Goal: Task Accomplishment & Management: Manage account settings

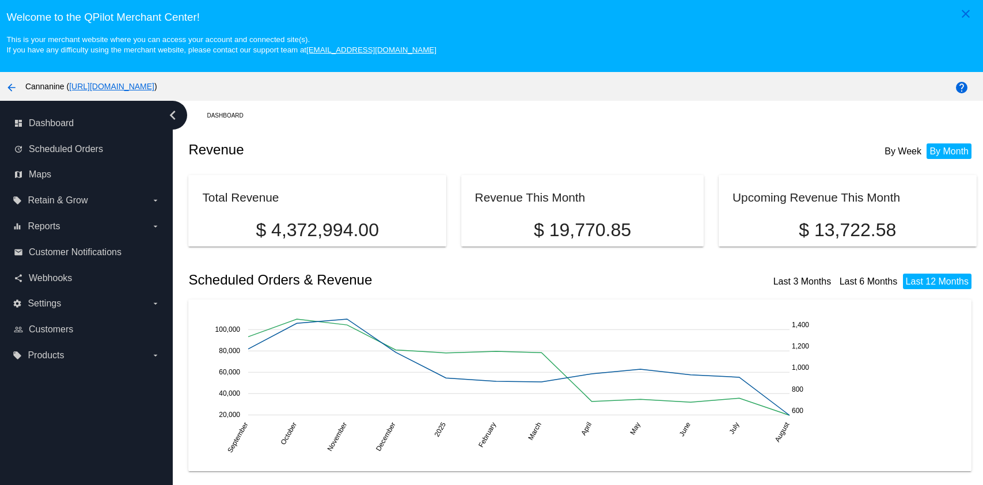
click at [86, 145] on span "Scheduled Orders" at bounding box center [66, 149] width 74 height 10
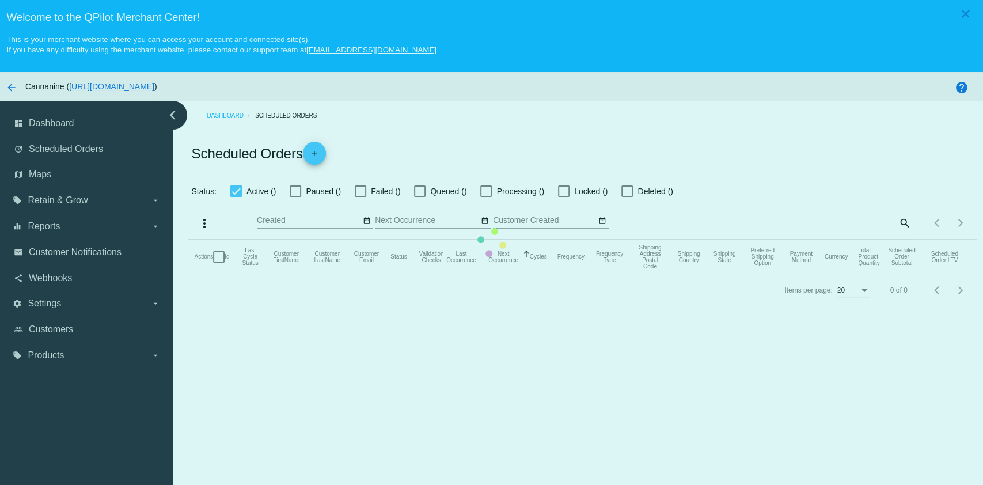
checkbox input "true"
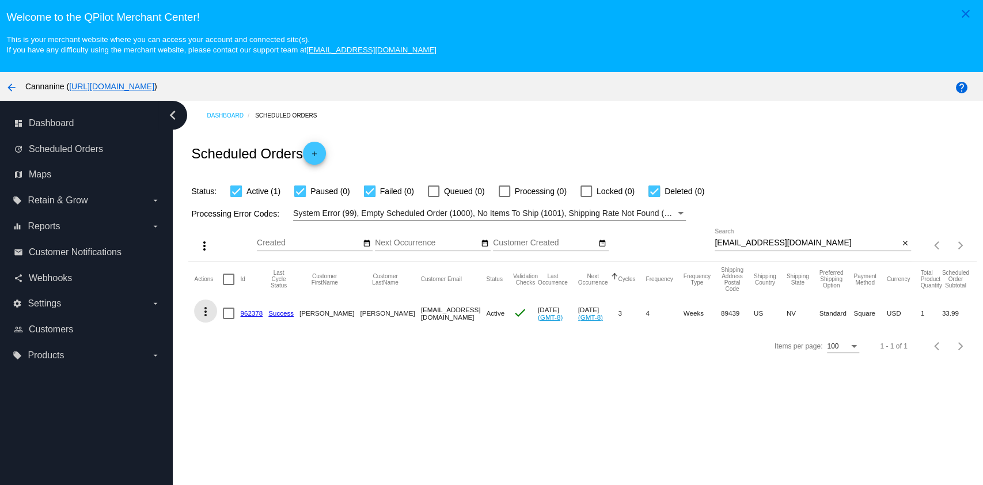
click at [202, 313] on mat-icon "more_vert" at bounding box center [206, 312] width 14 height 14
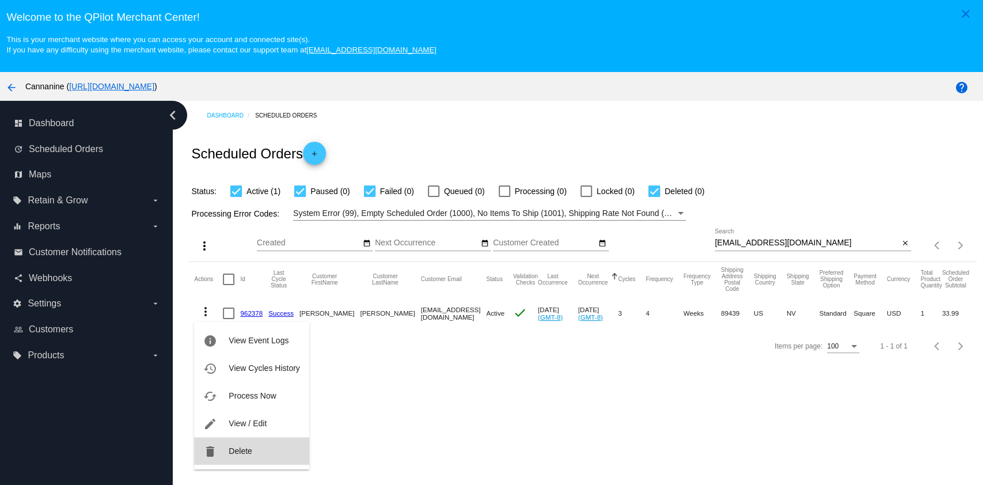
click at [255, 454] on button "delete Delete" at bounding box center [251, 451] width 115 height 28
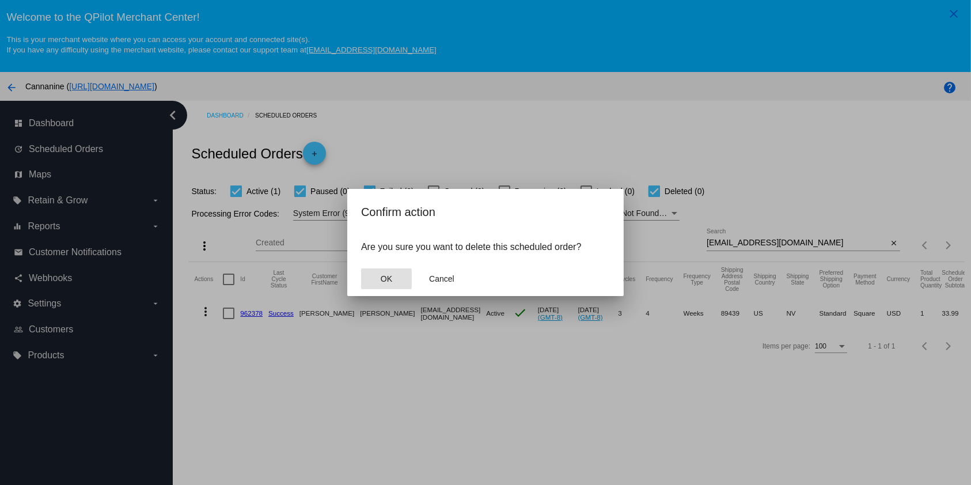
click at [396, 277] on button "OK" at bounding box center [386, 278] width 51 height 21
click at [396, 277] on mat-dialog-actions "OK Cancel" at bounding box center [485, 278] width 249 height 35
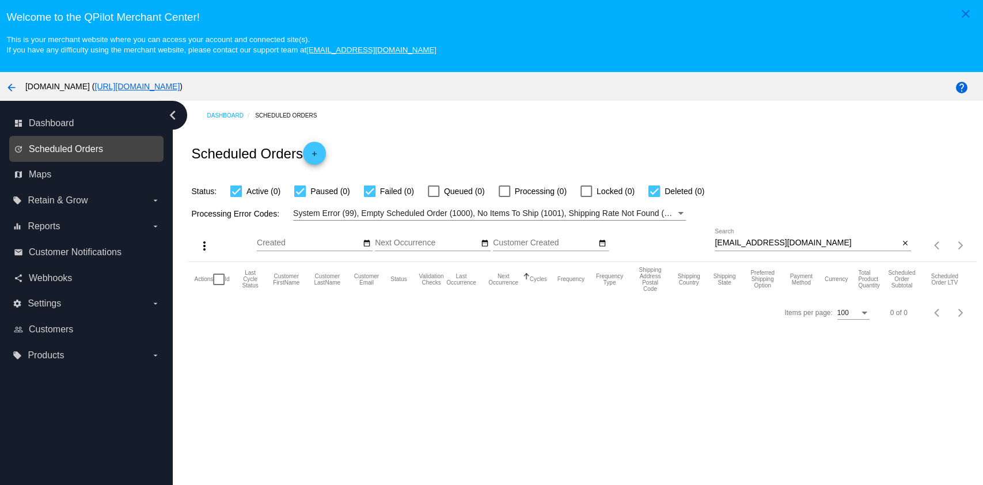
click at [88, 144] on span "Scheduled Orders" at bounding box center [66, 149] width 74 height 10
